Goal: Find specific page/section: Find specific page/section

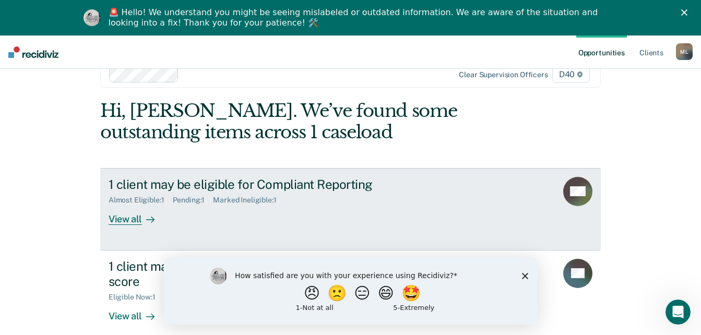
scroll to position [37, 0]
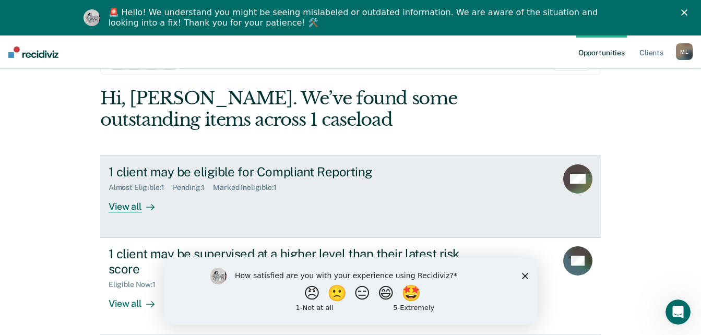
click at [135, 209] on div "View all" at bounding box center [138, 202] width 58 height 20
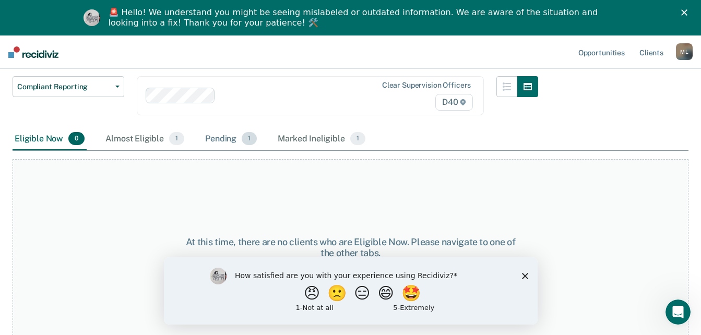
scroll to position [90, 0]
click at [152, 143] on div "Almost Eligible 1" at bounding box center [144, 138] width 83 height 23
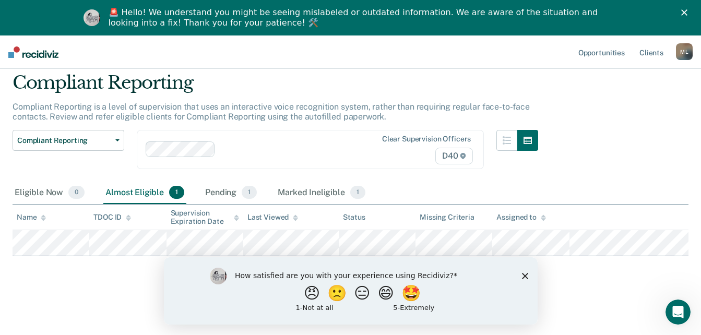
scroll to position [35, 0]
click at [221, 189] on div "Pending 1" at bounding box center [231, 193] width 56 height 23
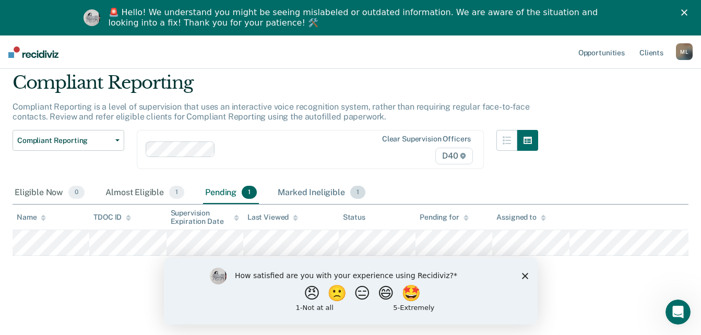
click at [323, 188] on div "Marked Ineligible 1" at bounding box center [322, 193] width 92 height 23
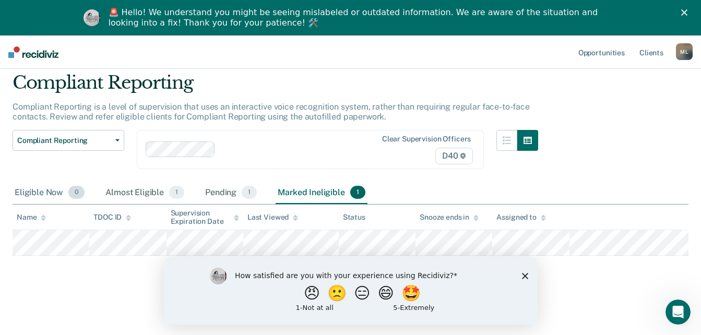
click at [27, 191] on div "Eligible Now 0" at bounding box center [50, 193] width 74 height 23
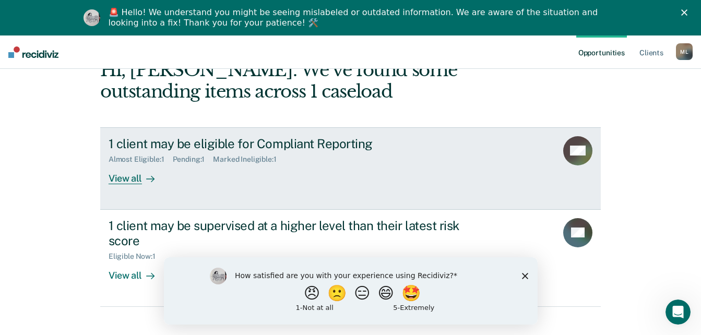
scroll to position [78, 0]
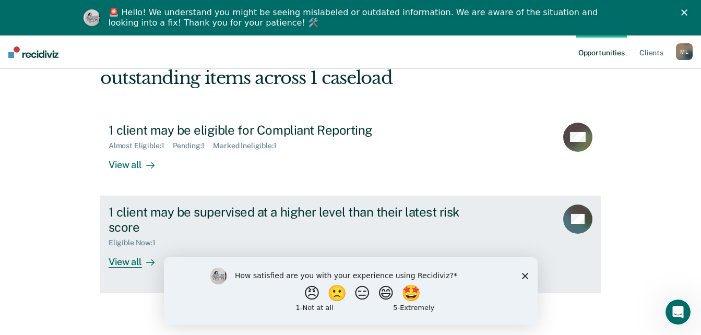
click at [137, 262] on div "View all" at bounding box center [138, 257] width 58 height 20
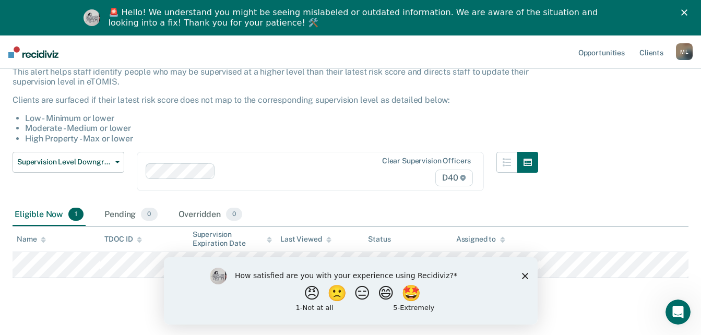
scroll to position [88, 0]
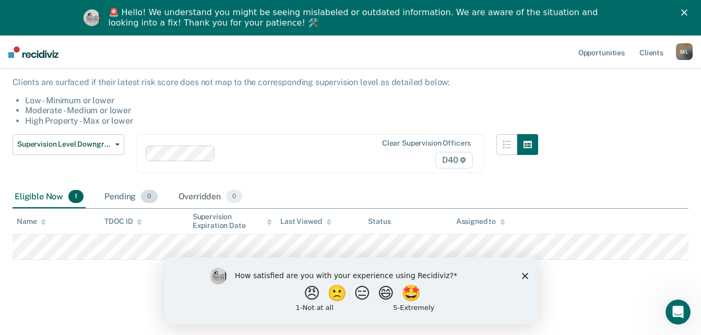
click at [139, 201] on div "Pending 0" at bounding box center [130, 197] width 57 height 23
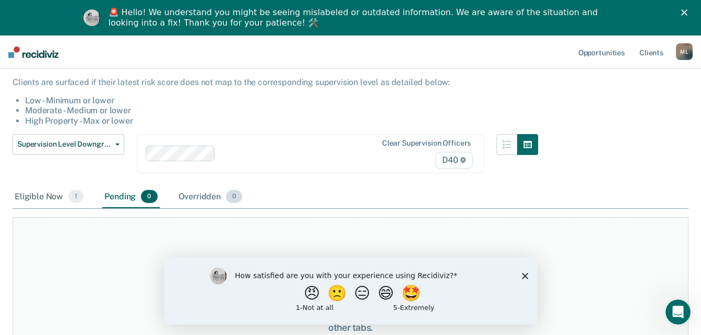
click at [210, 198] on div "Overridden 0" at bounding box center [210, 197] width 68 height 23
click at [55, 197] on div "Eligible Now 1" at bounding box center [49, 197] width 73 height 23
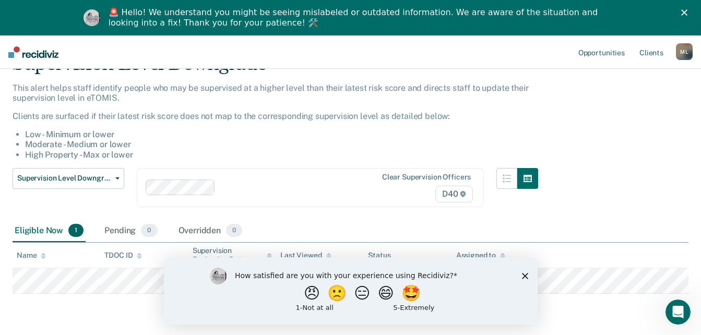
scroll to position [0, 0]
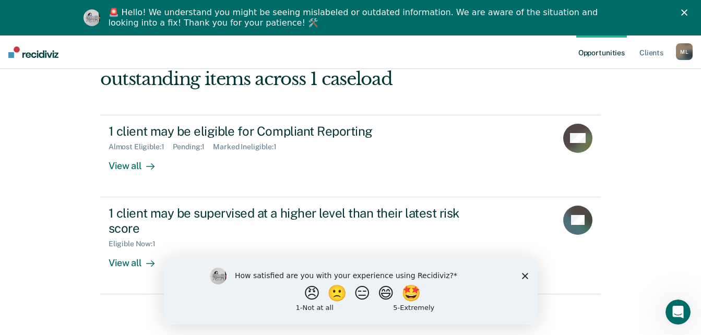
scroll to position [78, 0]
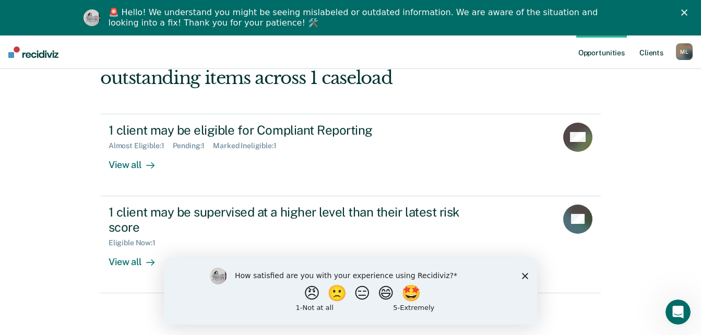
click at [650, 49] on link "Client s" at bounding box center [651, 51] width 28 height 33
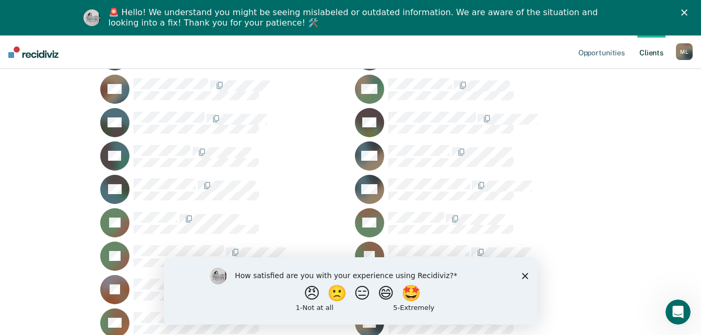
scroll to position [1148, 0]
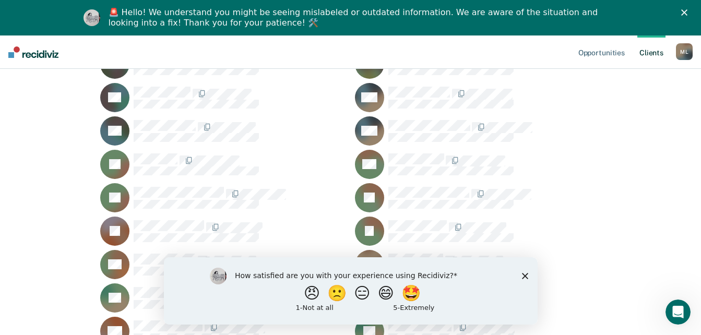
click at [526, 276] on icon "Close survey" at bounding box center [524, 275] width 6 height 6
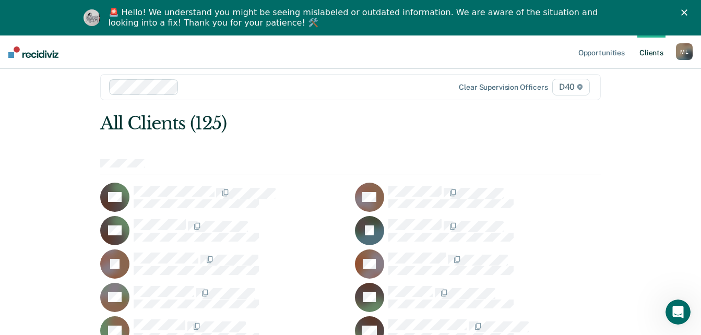
scroll to position [0, 0]
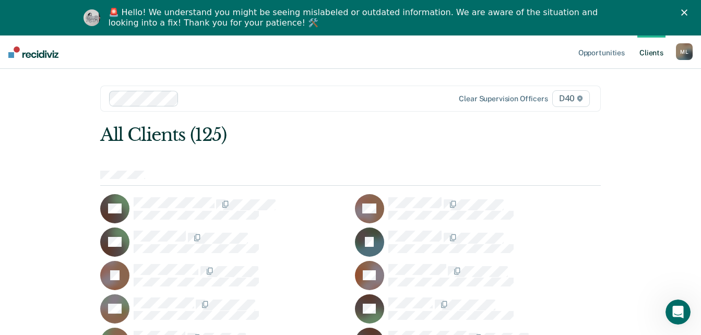
drag, startPoint x: 704, startPoint y: 179, endPoint x: 687, endPoint y: 9, distance: 170.4
click at [687, 11] on icon "Close" at bounding box center [684, 12] width 6 height 6
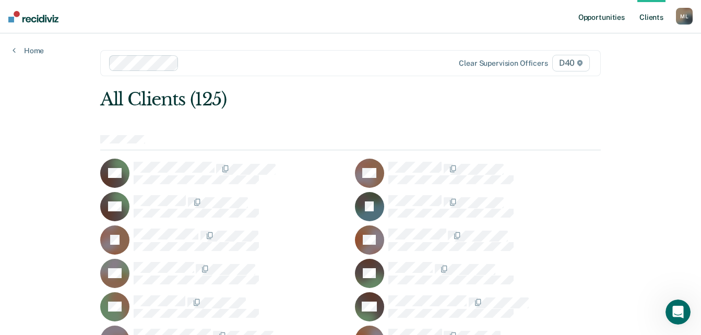
click at [597, 16] on link "Opportunities" at bounding box center [601, 16] width 51 height 33
